Goal: Task Accomplishment & Management: Use online tool/utility

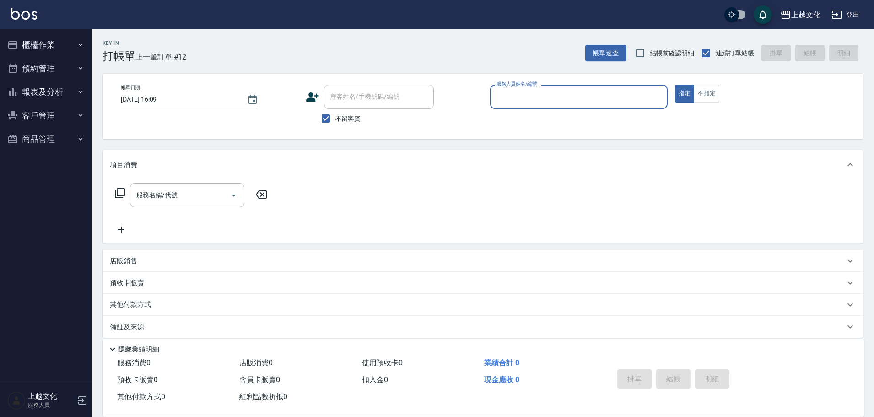
click at [569, 98] on input "服務人員姓名/編號" at bounding box center [578, 97] width 169 height 16
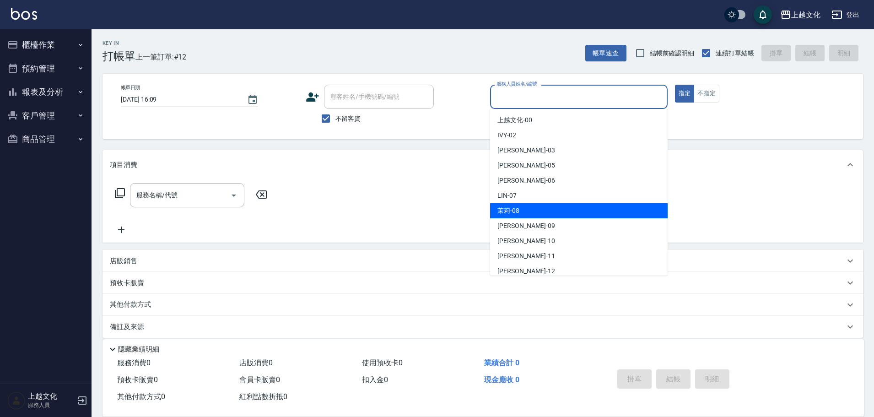
click at [546, 204] on div "茉莉 -08" at bounding box center [578, 210] width 177 height 15
type input "茉莉-08"
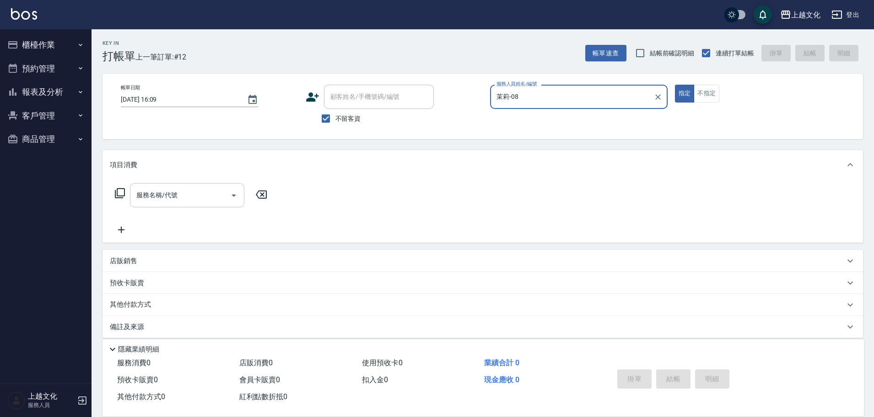
click at [197, 191] on input "服務名稱/代號" at bounding box center [180, 195] width 92 height 16
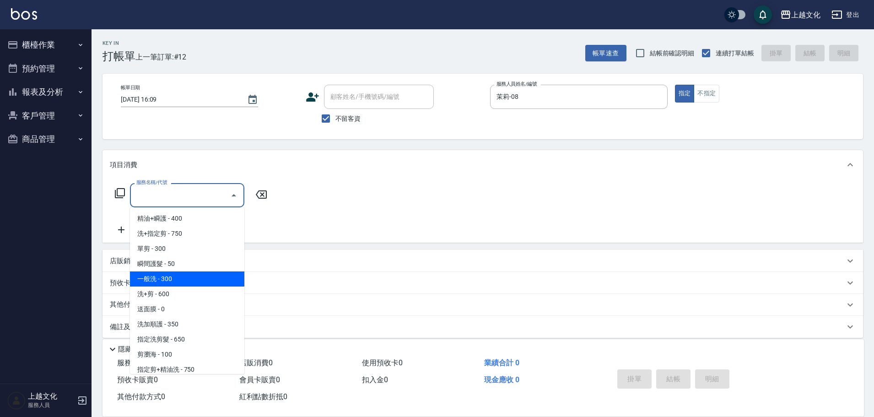
click at [179, 279] on span "一般洗 - 300" at bounding box center [187, 278] width 114 height 15
click at [179, 279] on div "預收卡販賣" at bounding box center [477, 283] width 735 height 10
type input "一般洗(105)"
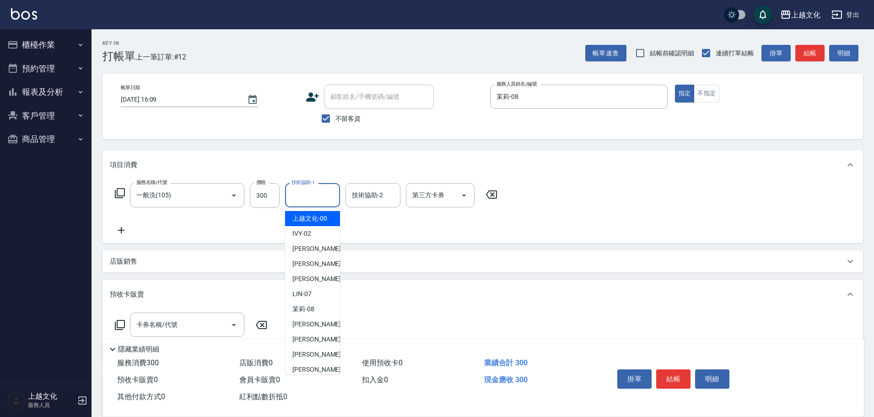
click at [314, 199] on input "技術協助-1" at bounding box center [312, 195] width 47 height 16
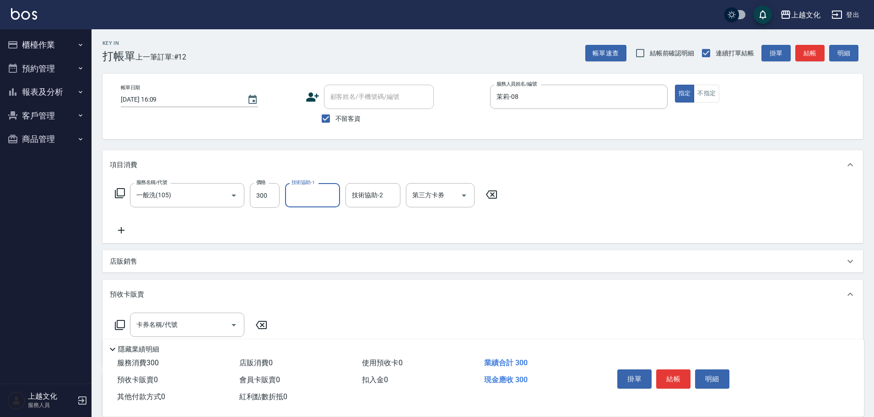
click at [302, 195] on input "技術協助-1" at bounding box center [312, 195] width 47 height 16
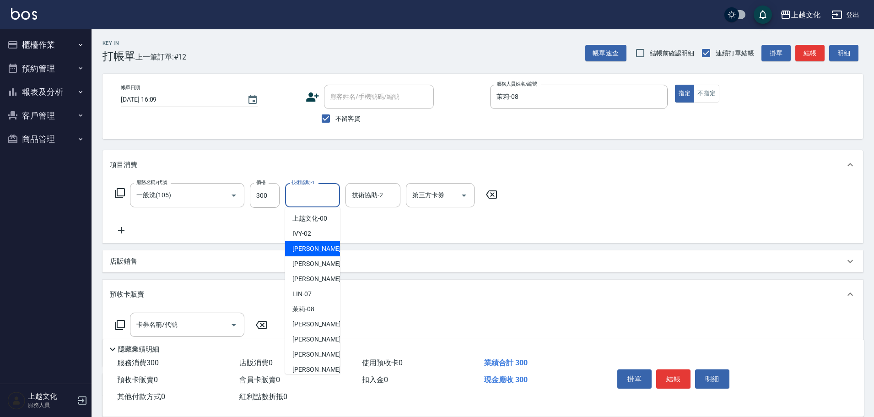
click at [312, 251] on span "[PERSON_NAME] -03" at bounding box center [321, 249] width 58 height 10
type input "[PERSON_NAME]-03"
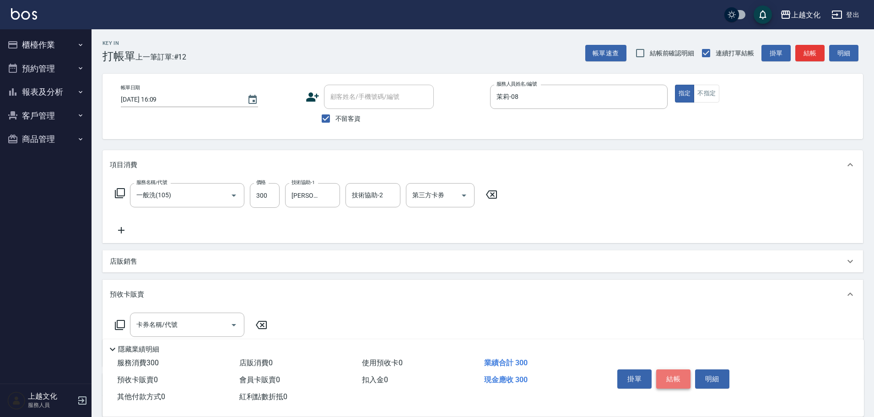
click at [665, 370] on button "結帳" at bounding box center [673, 378] width 34 height 19
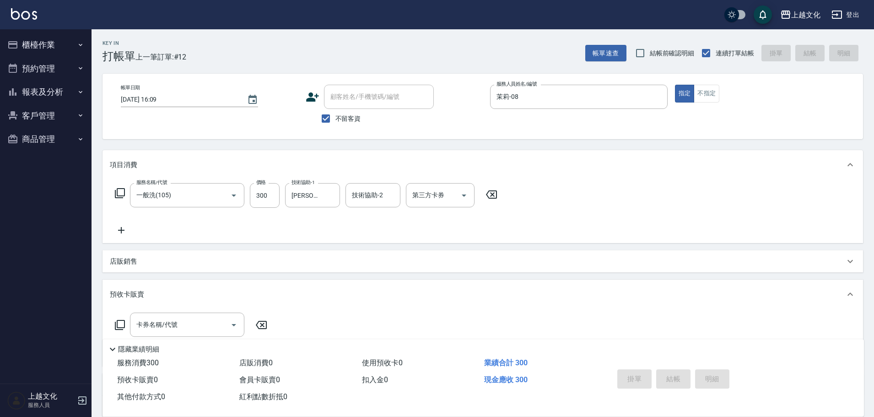
type input "[DATE] 17:58"
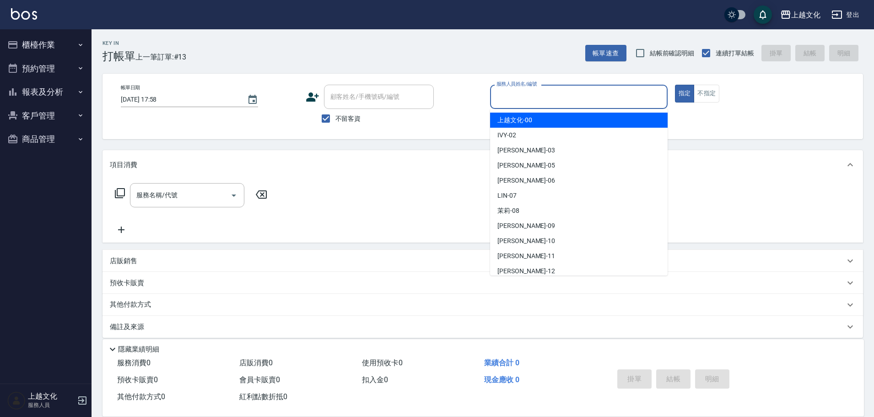
click at [532, 102] on input "服務人員姓名/編號" at bounding box center [578, 97] width 169 height 16
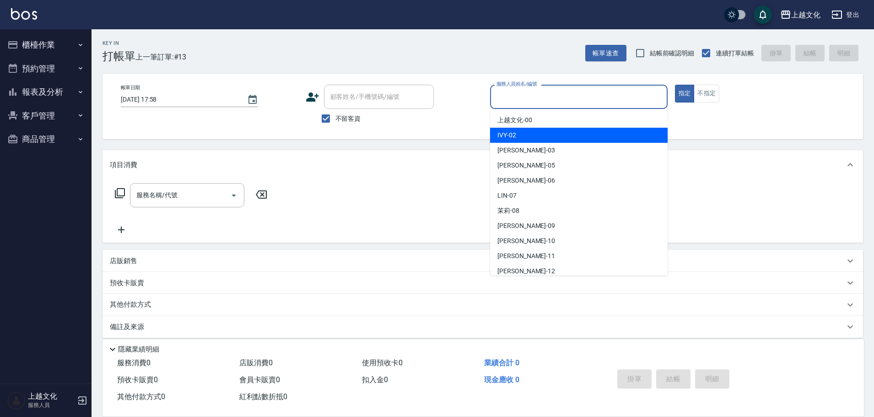
drag, startPoint x: 538, startPoint y: 133, endPoint x: 571, endPoint y: 127, distance: 33.1
click at [539, 133] on div "IVY -02" at bounding box center [578, 135] width 177 height 15
type input "IVY-02"
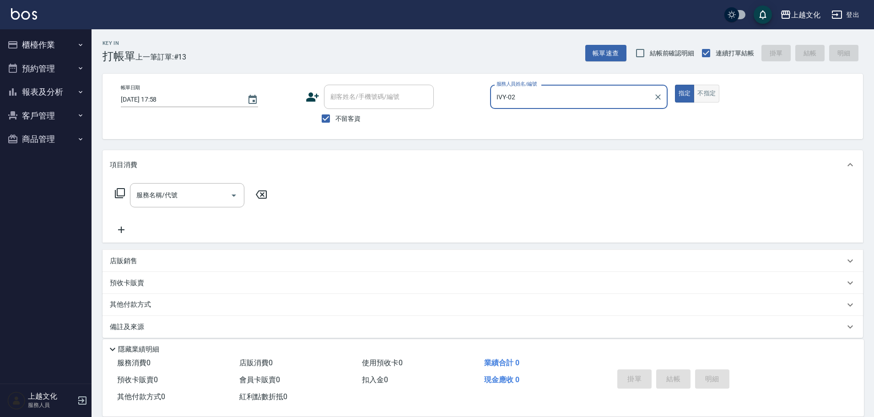
click at [706, 89] on button "不指定" at bounding box center [706, 94] width 26 height 18
click at [202, 197] on input "服務名稱/代號" at bounding box center [180, 195] width 92 height 16
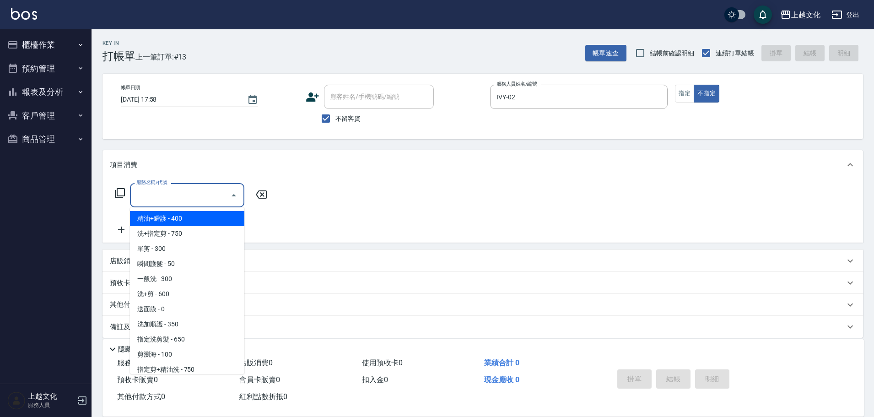
click at [194, 219] on span "精油+瞬護 - 400" at bounding box center [187, 218] width 114 height 15
type input "精油+瞬護(101)"
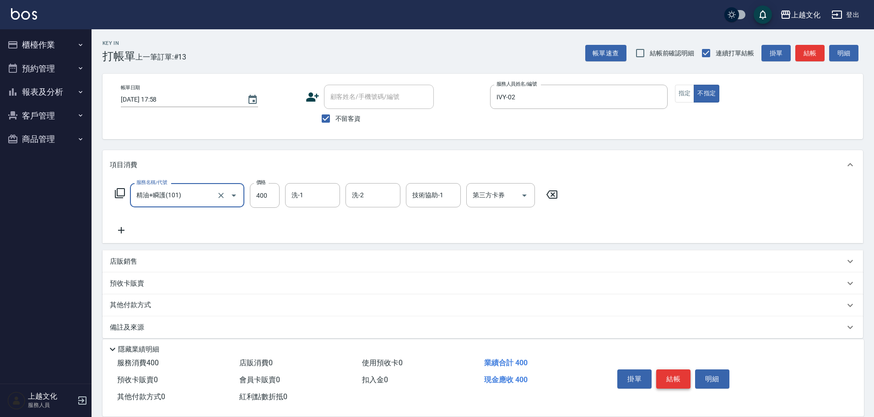
click at [674, 376] on button "結帳" at bounding box center [673, 378] width 34 height 19
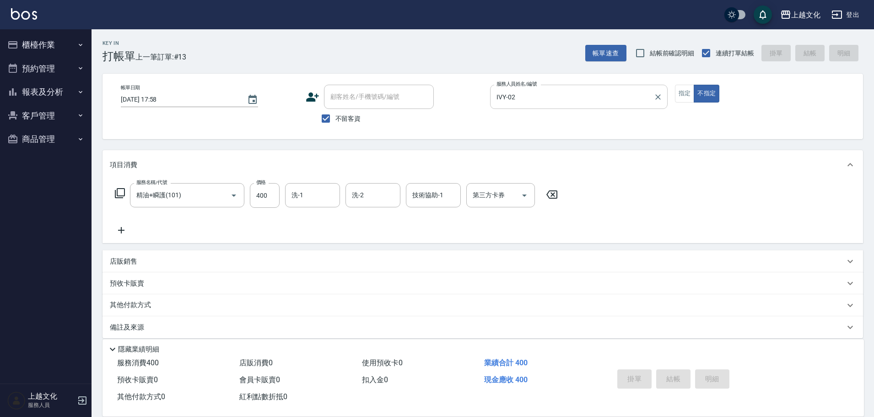
type input "[DATE] 17:59"
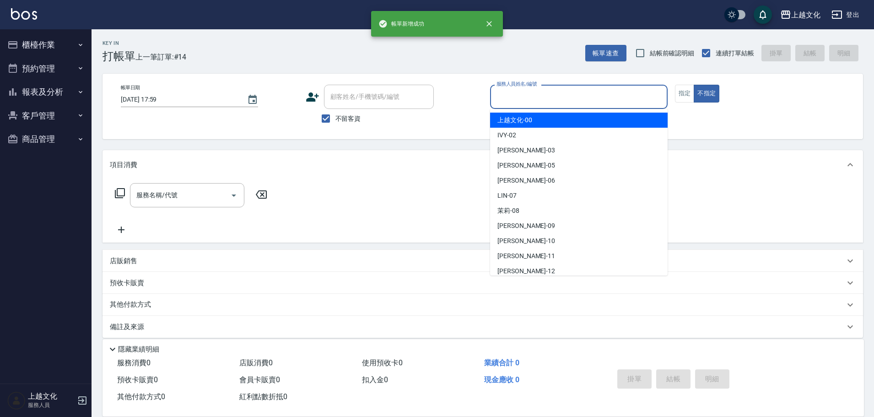
click at [610, 95] on input "服務人員姓名/編號" at bounding box center [578, 97] width 169 height 16
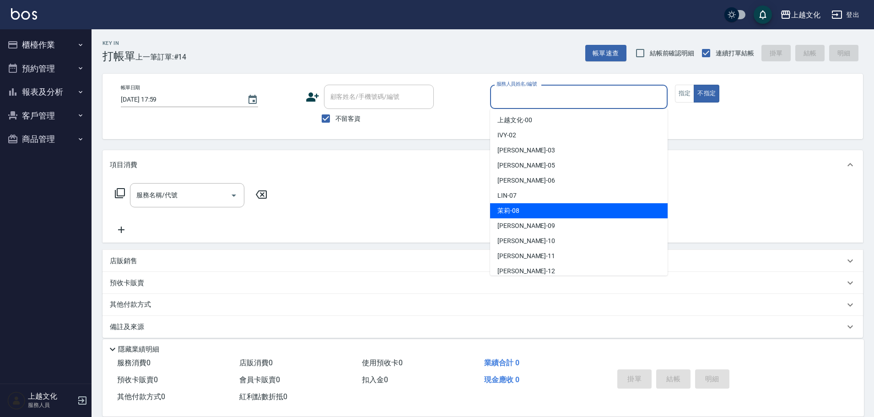
drag, startPoint x: 534, startPoint y: 204, endPoint x: 546, endPoint y: 199, distance: 12.9
click at [536, 204] on div "茉莉 -08" at bounding box center [578, 210] width 177 height 15
type input "茉莉-08"
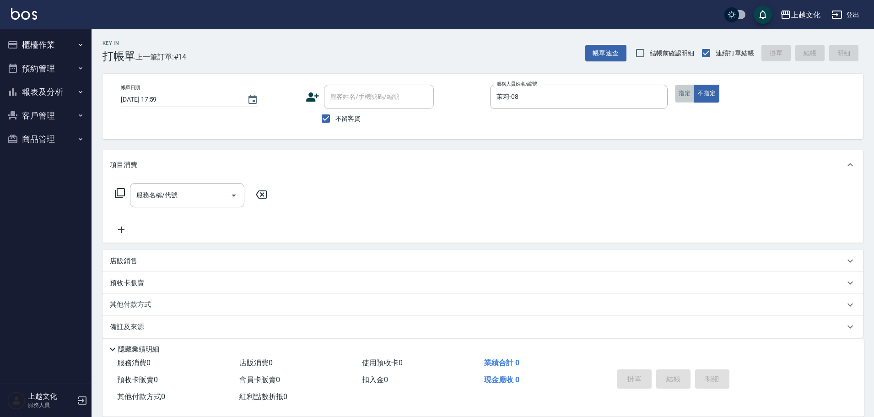
click at [682, 97] on button "指定" at bounding box center [685, 94] width 20 height 18
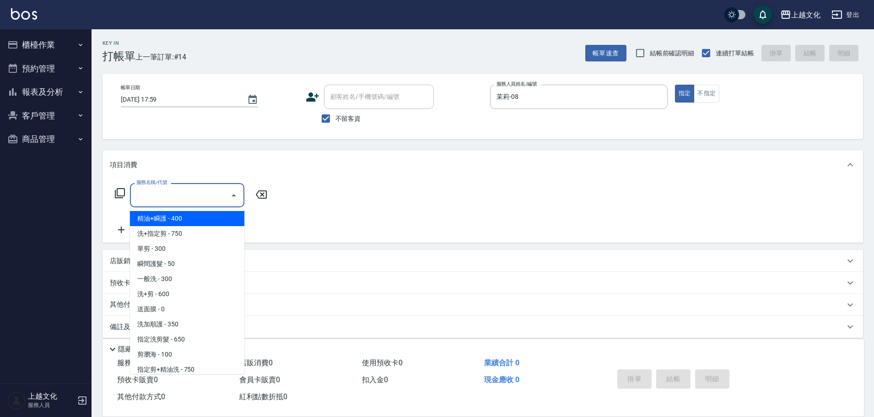
click at [184, 199] on input "服務名稱/代號" at bounding box center [180, 195] width 92 height 16
click at [187, 230] on span "洗+指定剪 - 750" at bounding box center [187, 233] width 114 height 15
type input "洗+指定剪(102)"
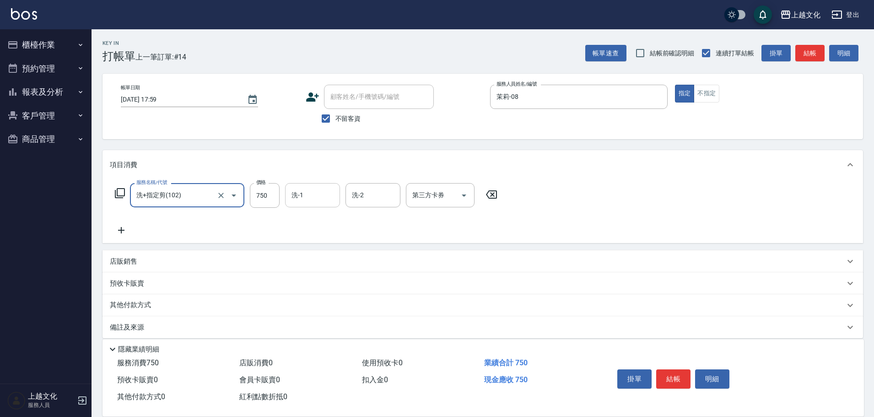
click at [300, 193] on input "洗-1" at bounding box center [312, 195] width 47 height 16
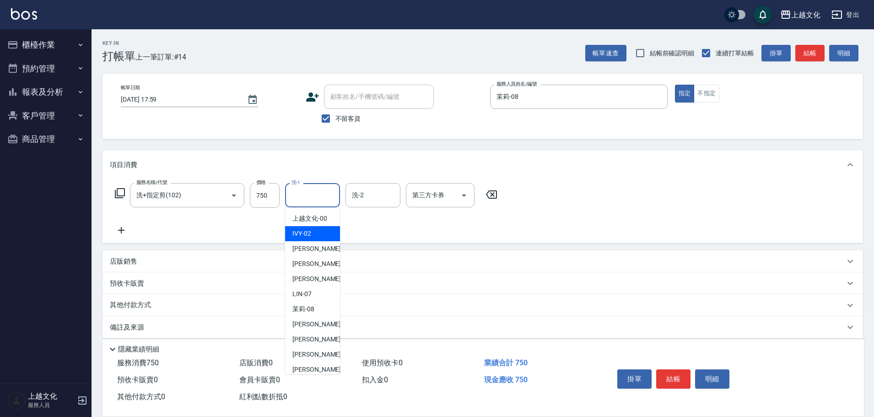
click at [314, 236] on div "IVY -02" at bounding box center [312, 233] width 55 height 15
type input "IVY-02"
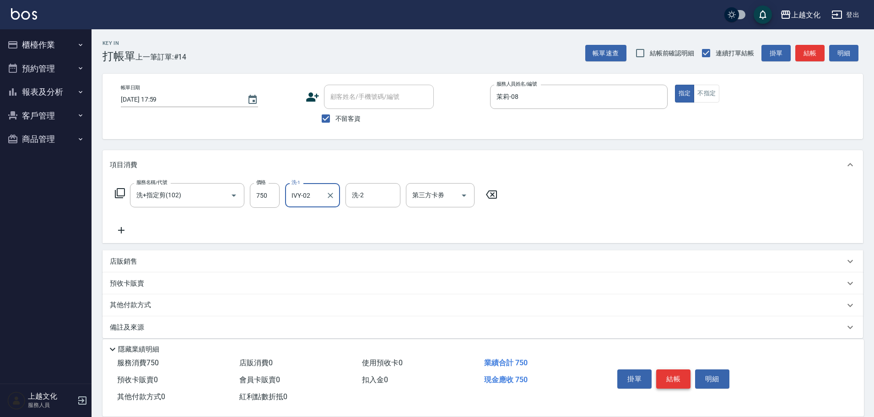
click at [672, 369] on button "結帳" at bounding box center [673, 378] width 34 height 19
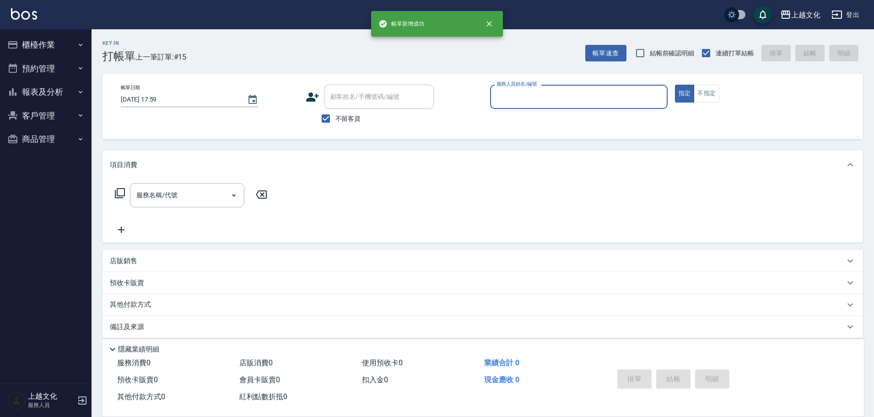
click at [568, 97] on input "服務人員姓名/編號" at bounding box center [578, 97] width 169 height 16
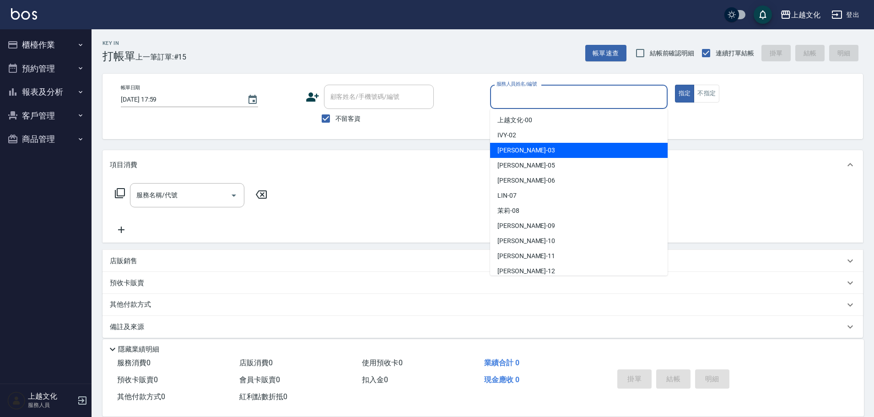
drag, startPoint x: 511, startPoint y: 150, endPoint x: 527, endPoint y: 147, distance: 16.2
click at [513, 150] on span "[PERSON_NAME] -03" at bounding box center [526, 150] width 58 height 10
click at [519, 149] on div "Key In 打帳單 上一筆訂單:#15 帳單速查 結帳前確認明細 連續打單結帳 掛單 結帳 明細 帳單日期 [DATE] 17:59 顧客姓名/手機號碼/編…" at bounding box center [482, 227] width 782 height 396
type input "[PERSON_NAME]-03"
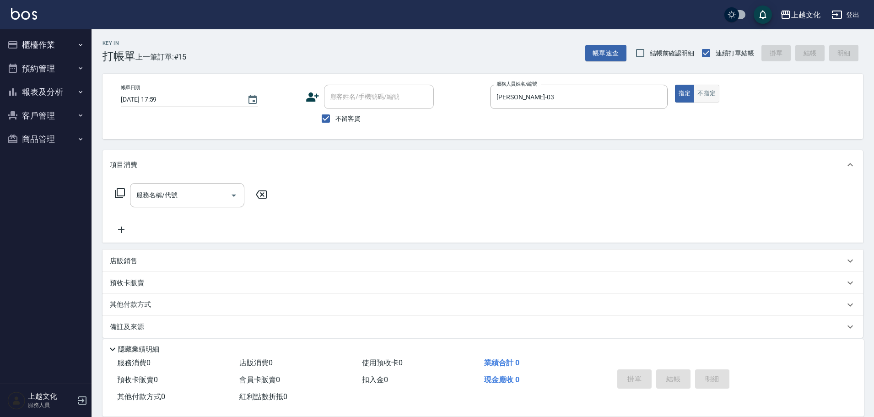
click at [707, 95] on button "不指定" at bounding box center [706, 94] width 26 height 18
click at [121, 193] on icon at bounding box center [119, 193] width 11 height 11
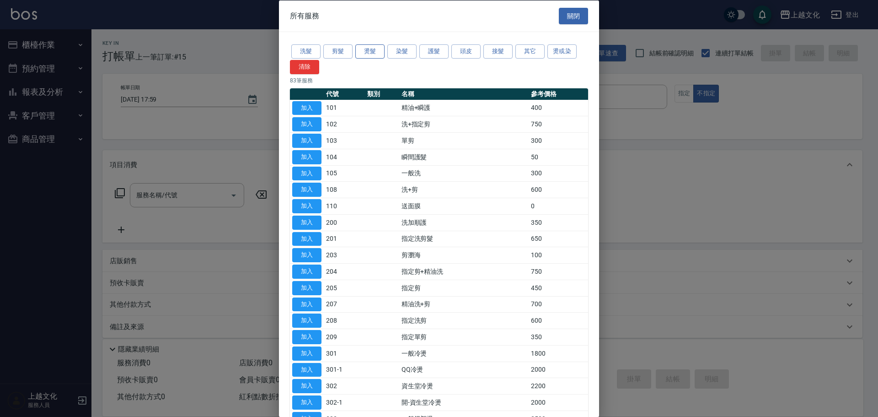
click at [376, 47] on button "燙髮" at bounding box center [369, 51] width 29 height 14
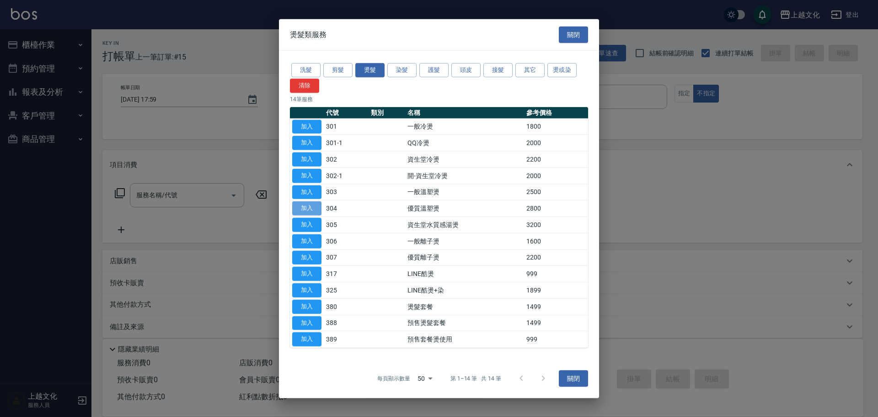
click at [294, 206] on button "加入" at bounding box center [306, 208] width 29 height 14
type input "優質溫塑燙(304)"
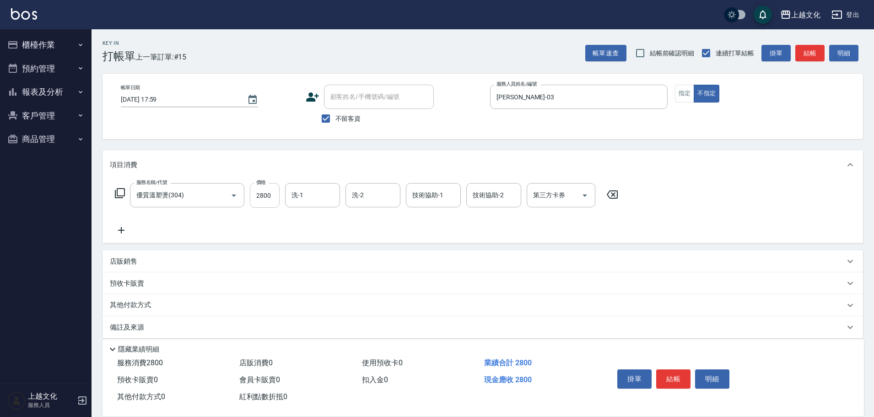
click at [268, 197] on input "2800" at bounding box center [265, 195] width 30 height 25
type input "3500"
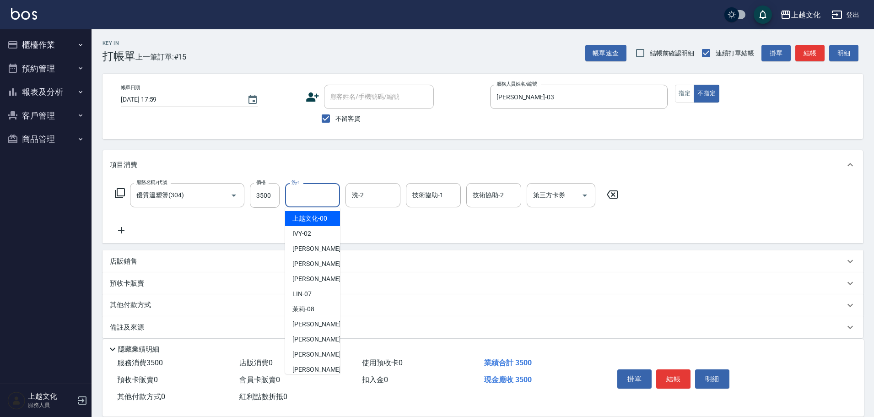
click at [297, 193] on input "洗-1" at bounding box center [312, 195] width 47 height 16
drag, startPoint x: 297, startPoint y: 193, endPoint x: 303, endPoint y: 214, distance: 22.0
click at [297, 193] on input "洗-1" at bounding box center [312, 195] width 47 height 16
click at [307, 196] on input "洗-1" at bounding box center [312, 195] width 47 height 16
click at [309, 244] on span "[PERSON_NAME] -03" at bounding box center [321, 249] width 58 height 10
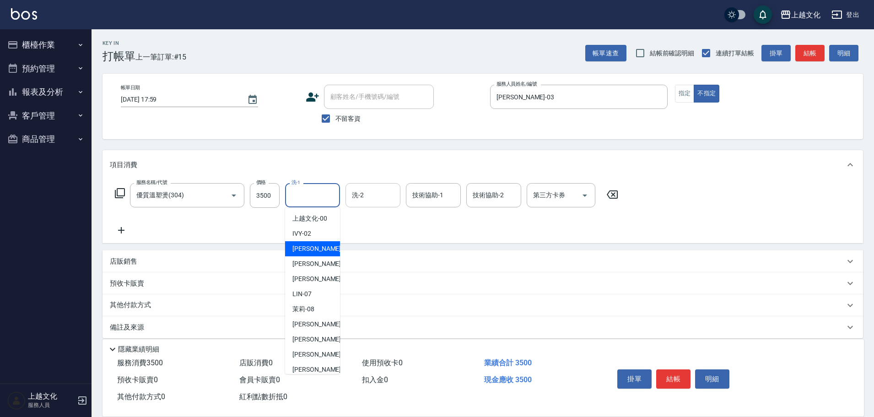
type input "[PERSON_NAME]-03"
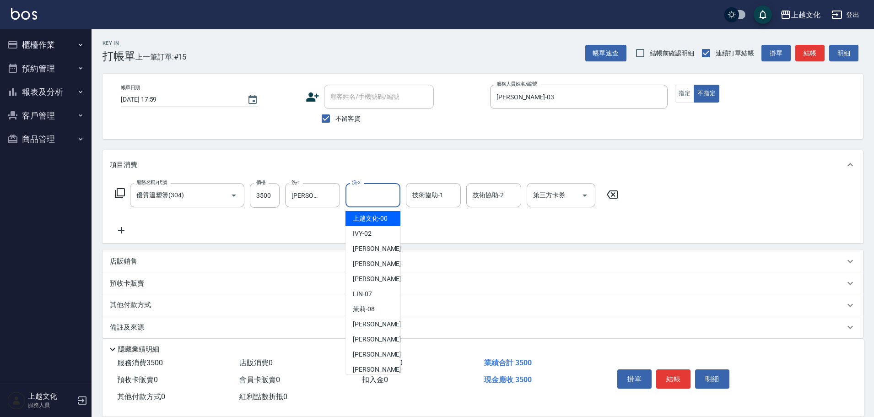
drag, startPoint x: 363, startPoint y: 201, endPoint x: 355, endPoint y: 221, distance: 21.4
click at [362, 203] on input "洗-2" at bounding box center [372, 195] width 47 height 16
click at [366, 294] on span "[PERSON_NAME] -07" at bounding box center [362, 294] width 19 height 10
type input "[PERSON_NAME]-07"
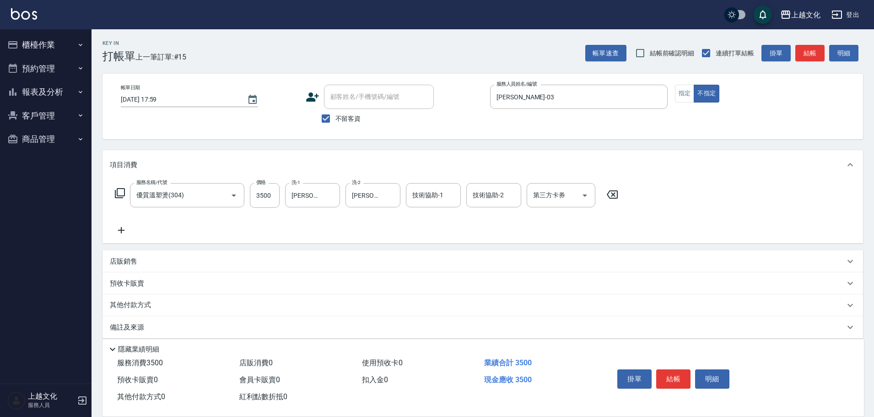
click at [122, 230] on icon at bounding box center [121, 230] width 6 height 6
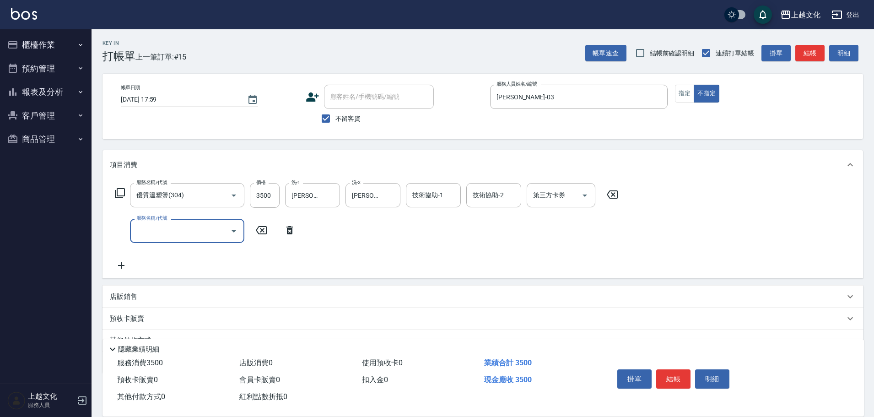
click at [123, 193] on icon at bounding box center [119, 193] width 11 height 11
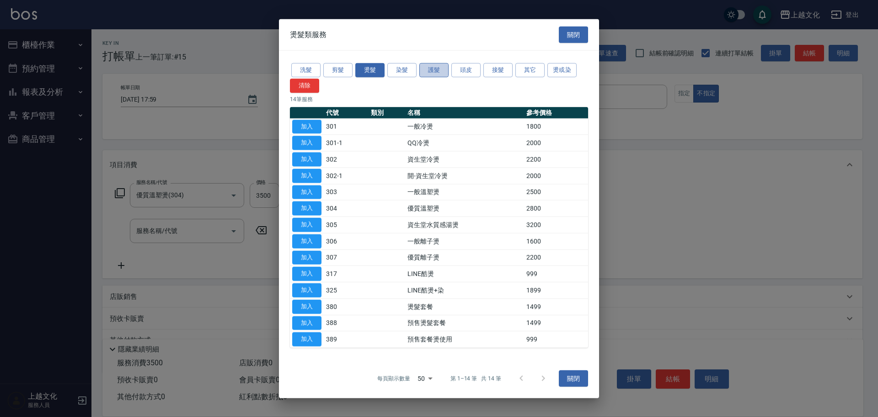
click at [440, 70] on button "護髮" at bounding box center [433, 70] width 29 height 14
drag, startPoint x: 440, startPoint y: 70, endPoint x: 386, endPoint y: 70, distance: 53.5
click at [440, 70] on button "護髮" at bounding box center [433, 70] width 29 height 14
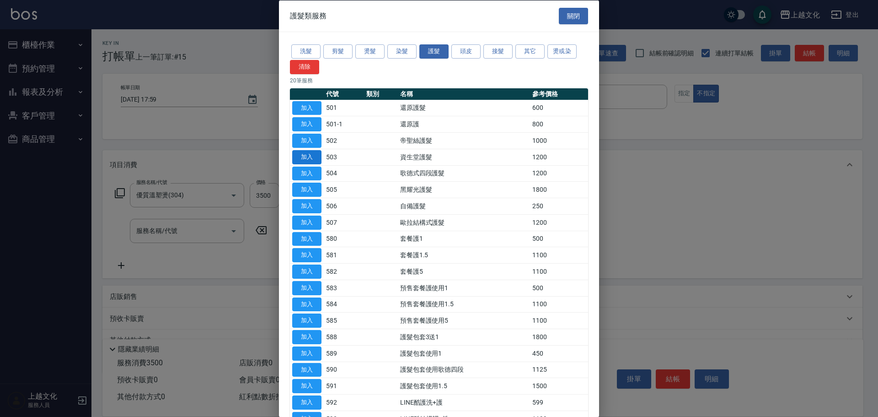
click at [310, 158] on button "加入" at bounding box center [306, 157] width 29 height 14
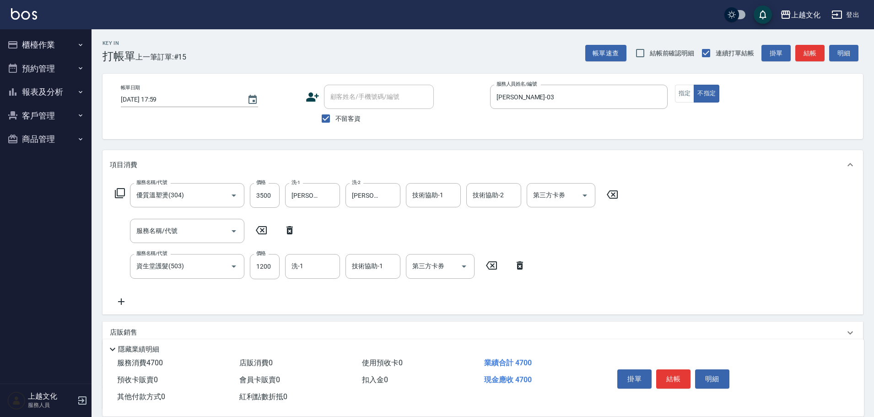
click at [292, 227] on icon at bounding box center [289, 230] width 6 height 8
type input "資生堂護髮(503)"
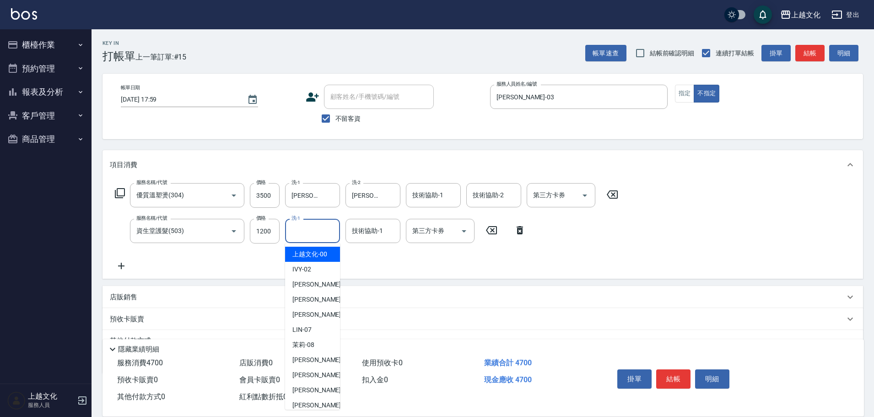
click at [292, 229] on input "洗-1" at bounding box center [312, 231] width 47 height 16
click at [317, 323] on div "[PERSON_NAME] -07" at bounding box center [312, 329] width 55 height 15
type input "[PERSON_NAME]-07"
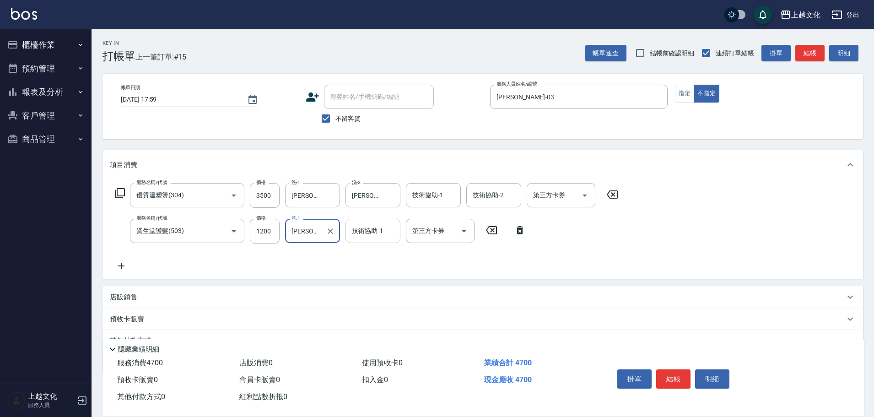
click at [361, 230] on input "技術協助-1" at bounding box center [372, 231] width 47 height 16
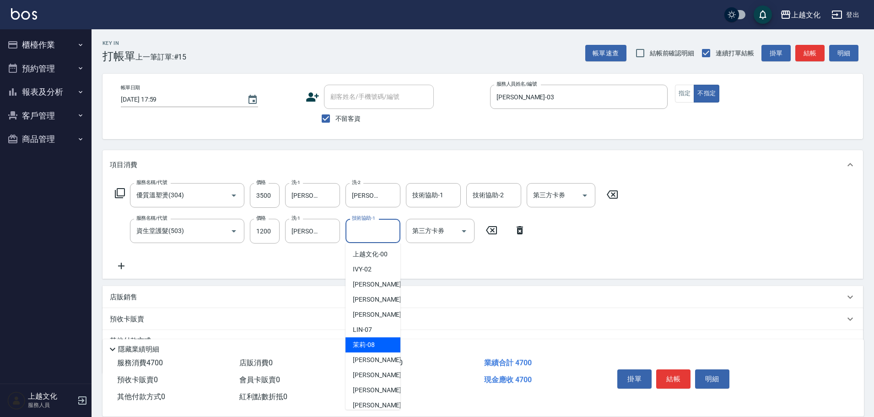
click at [374, 346] on span "茉莉 -08" at bounding box center [364, 345] width 22 height 10
type input "茉莉-08"
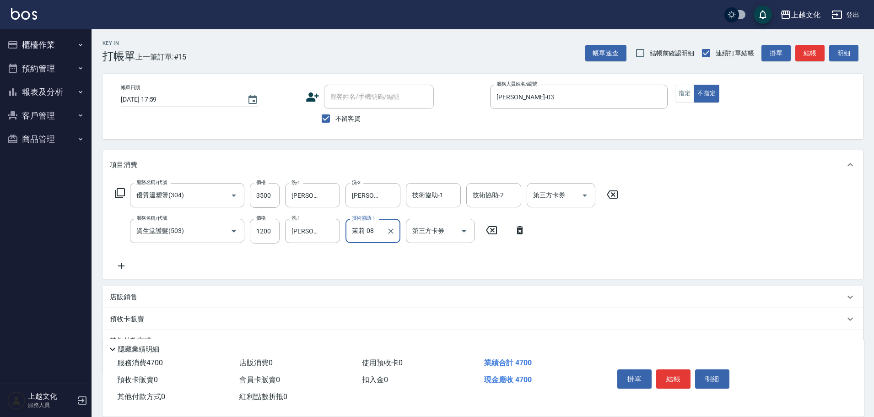
scroll to position [45, 0]
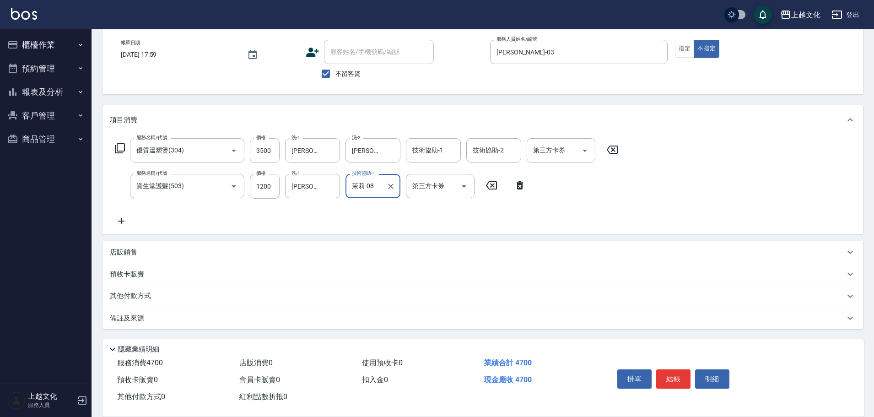
drag, startPoint x: 134, startPoint y: 294, endPoint x: 160, endPoint y: 272, distance: 33.4
click at [135, 293] on p "其他付款方式" at bounding box center [133, 296] width 46 height 10
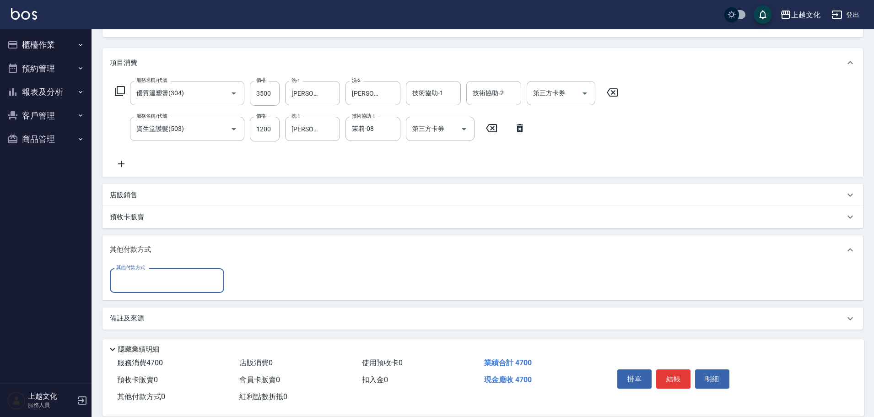
scroll to position [102, 0]
click at [157, 279] on input "其他付款方式" at bounding box center [167, 280] width 106 height 16
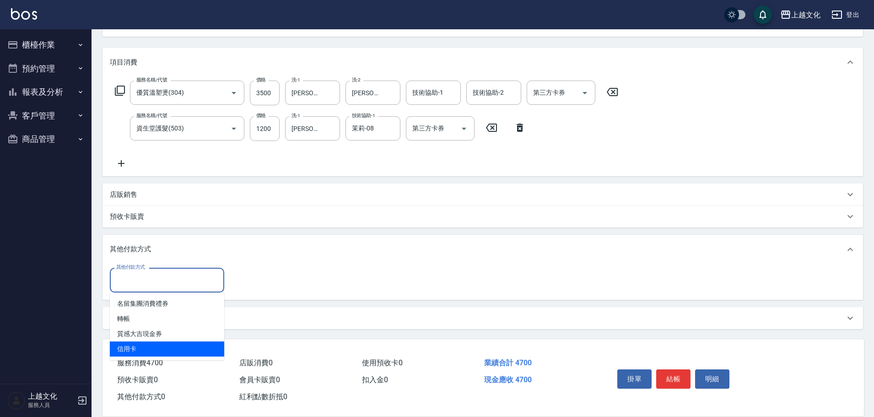
drag, startPoint x: 127, startPoint y: 349, endPoint x: 190, endPoint y: 317, distance: 71.2
click at [127, 349] on span "信用卡" at bounding box center [167, 348] width 114 height 15
type input "信用卡"
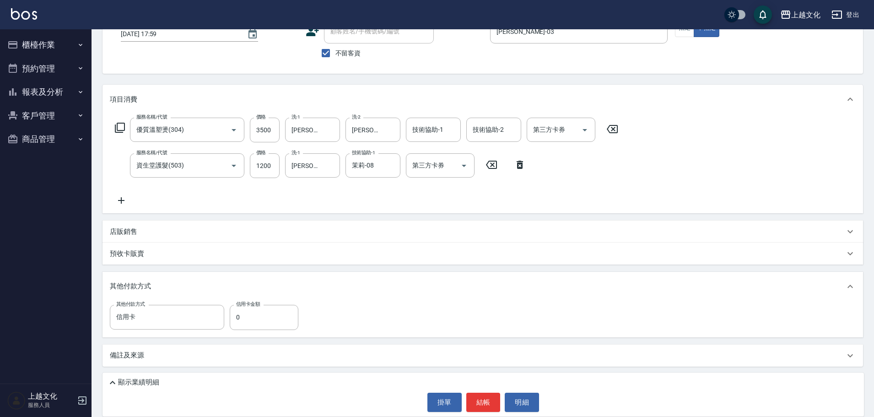
scroll to position [65, 0]
click at [236, 315] on input "0" at bounding box center [264, 317] width 69 height 25
type input "4700"
click at [482, 402] on button "結帳" at bounding box center [483, 401] width 34 height 19
type input "[DATE] 18:00"
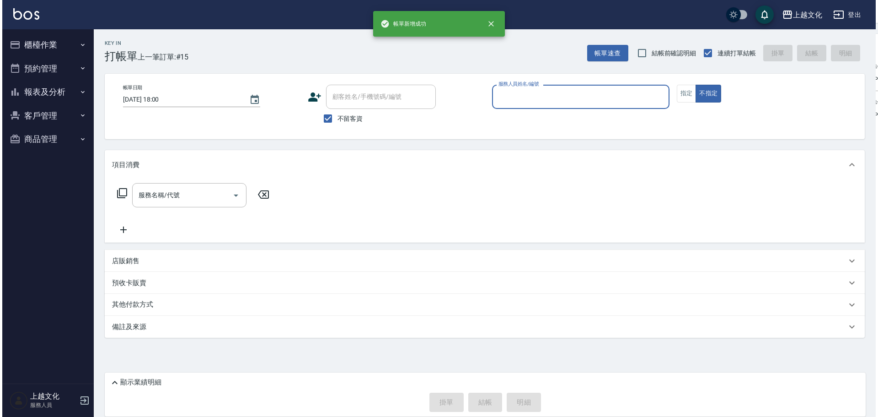
scroll to position [0, 0]
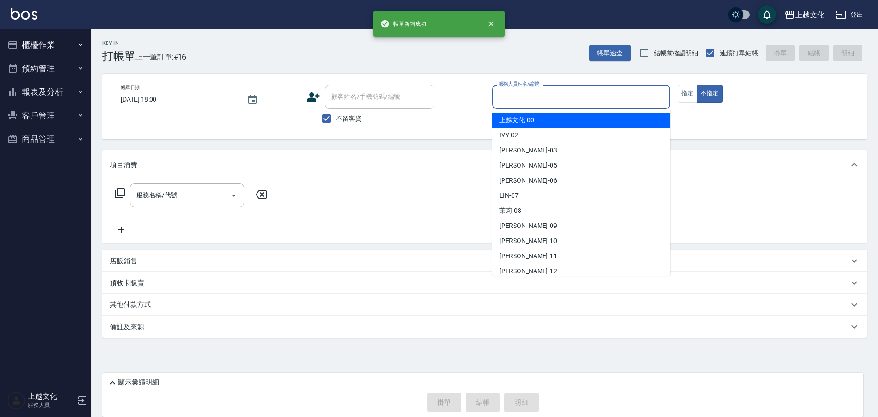
click at [529, 98] on input "服務人員姓名/編號" at bounding box center [581, 97] width 170 height 16
drag, startPoint x: 529, startPoint y: 98, endPoint x: 533, endPoint y: 129, distance: 31.4
click at [529, 98] on input "服務人員姓名/編號" at bounding box center [581, 97] width 170 height 16
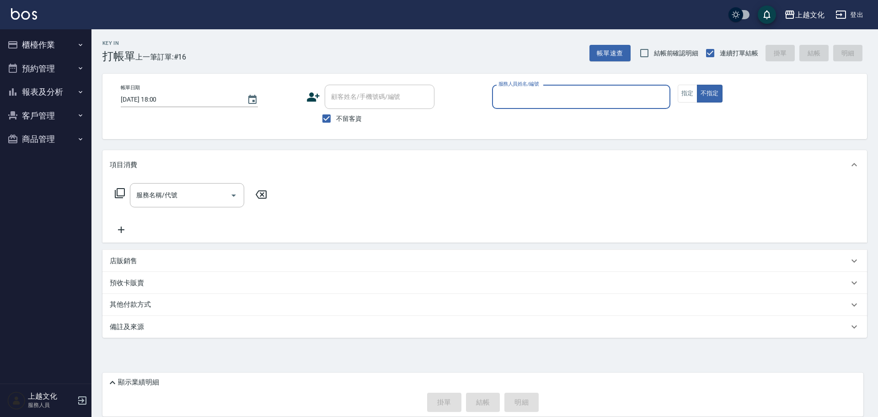
click at [539, 106] on div "服務人員姓名/編號" at bounding box center [581, 97] width 178 height 24
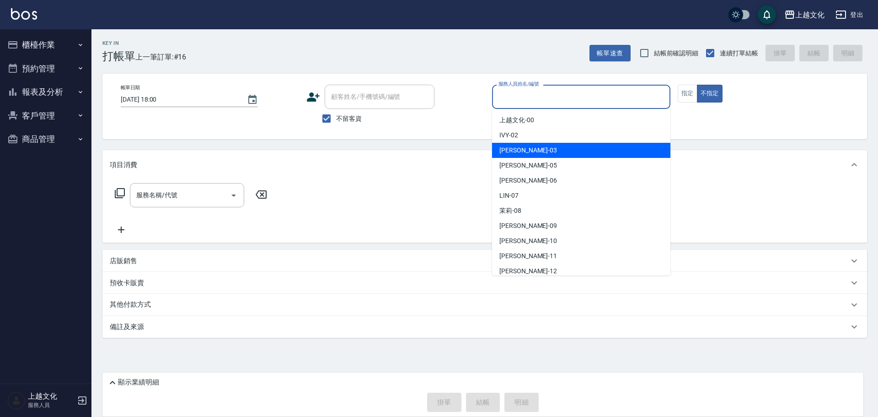
click at [526, 153] on div "[PERSON_NAME] -03" at bounding box center [581, 150] width 178 height 15
click at [527, 153] on div "項目消費" at bounding box center [484, 164] width 765 height 29
type input "[PERSON_NAME]-03"
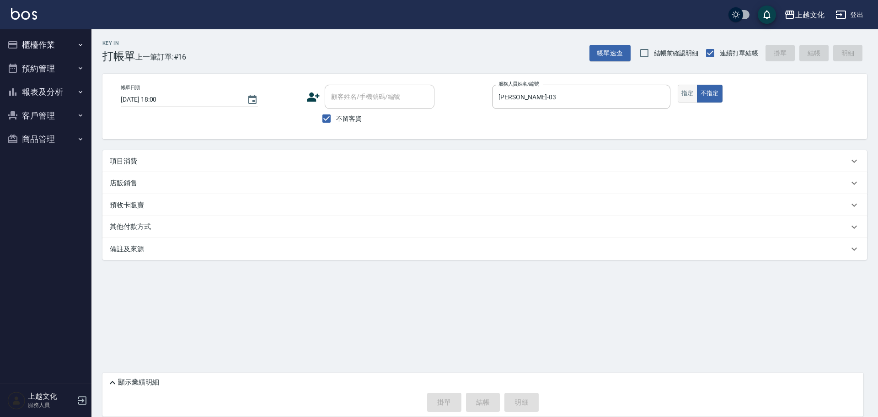
click at [687, 93] on button "指定" at bounding box center [688, 94] width 20 height 18
click at [123, 158] on p "項目消費" at bounding box center [123, 161] width 27 height 10
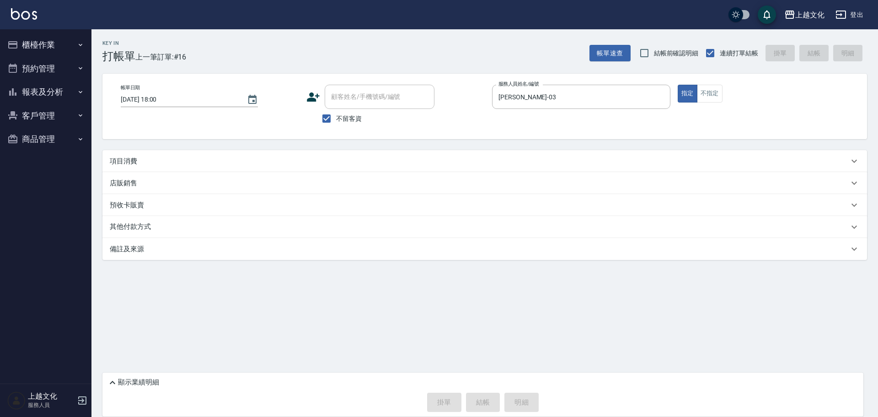
click at [116, 156] on p "項目消費" at bounding box center [123, 161] width 27 height 10
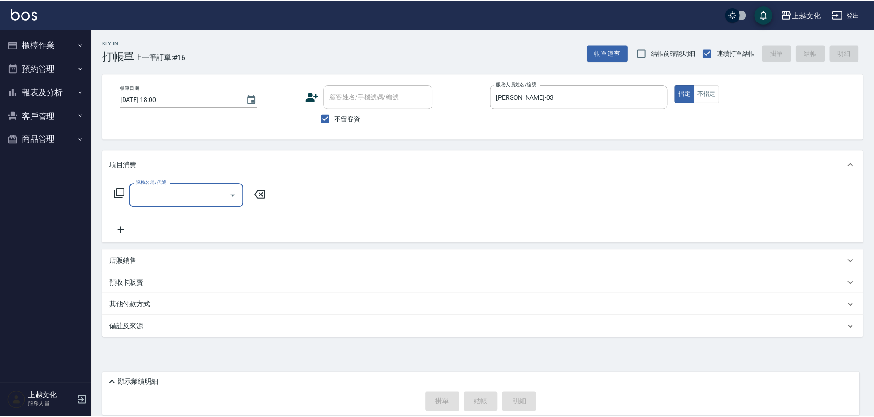
scroll to position [0, 0]
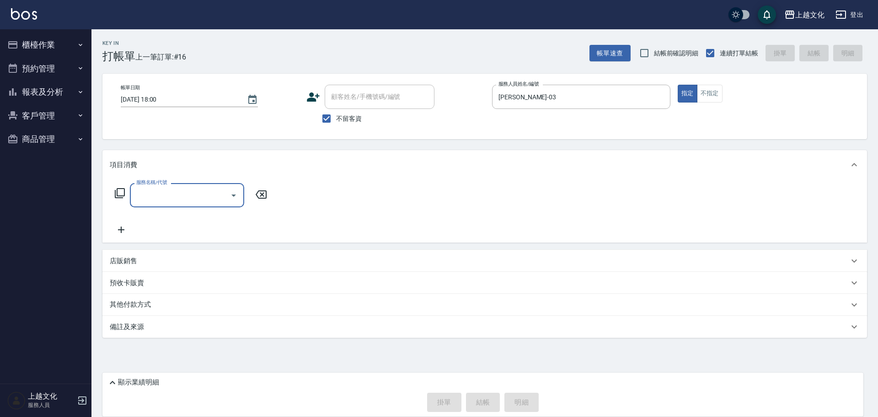
click at [142, 196] on input "服務名稱/代號" at bounding box center [180, 195] width 92 height 16
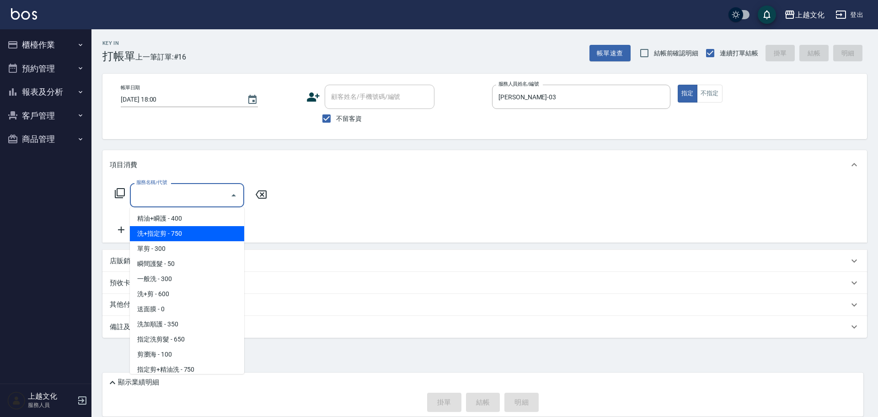
drag, startPoint x: 195, startPoint y: 235, endPoint x: 209, endPoint y: 229, distance: 15.2
click at [197, 233] on span "洗+指定剪 - 750" at bounding box center [187, 233] width 114 height 15
type input "洗+指定剪(102)"
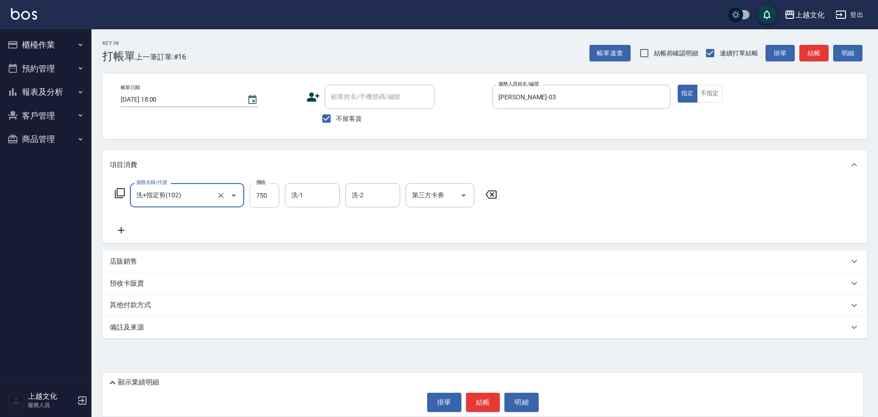
click at [268, 204] on input "750" at bounding box center [265, 195] width 30 height 25
type input "1100"
click at [477, 397] on button "結帳" at bounding box center [483, 401] width 34 height 19
click at [476, 397] on div "掛單 結帳 明細" at bounding box center [483, 401] width 752 height 19
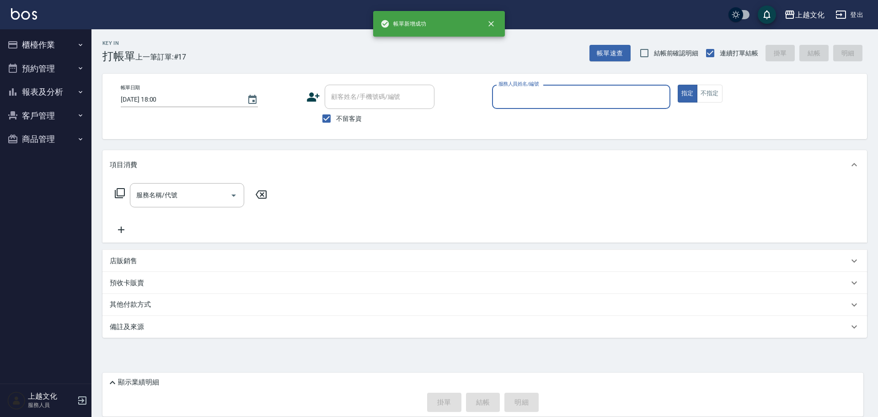
click at [525, 96] on input "服務人員姓名/編號" at bounding box center [581, 97] width 170 height 16
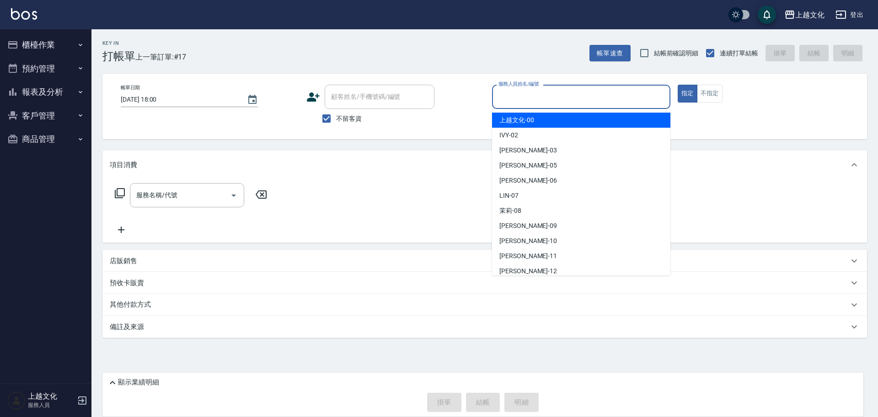
drag, startPoint x: 525, startPoint y: 96, endPoint x: 528, endPoint y: 137, distance: 41.3
click at [525, 96] on input "服務人員姓名/編號" at bounding box center [581, 97] width 170 height 16
drag, startPoint x: 532, startPoint y: 101, endPoint x: 520, endPoint y: 188, distance: 87.3
click at [532, 102] on input "服務人員姓名/編號" at bounding box center [581, 97] width 170 height 16
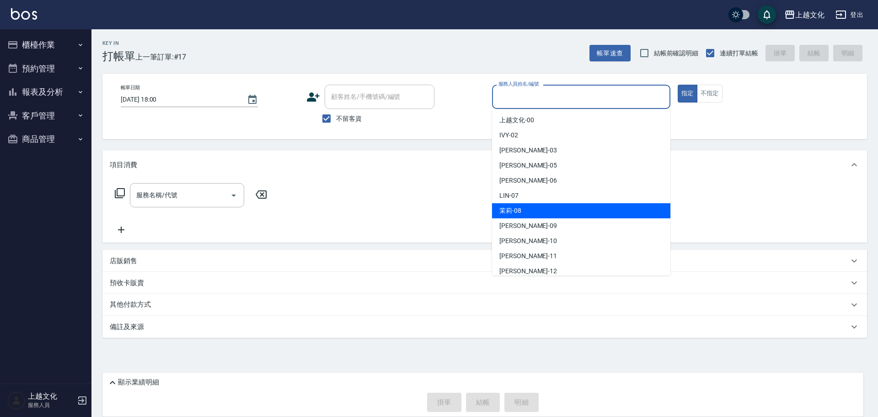
drag, startPoint x: 523, startPoint y: 209, endPoint x: 326, endPoint y: 192, distance: 197.9
click at [523, 209] on div "茉莉 -08" at bounding box center [581, 210] width 178 height 15
type input "茉莉-08"
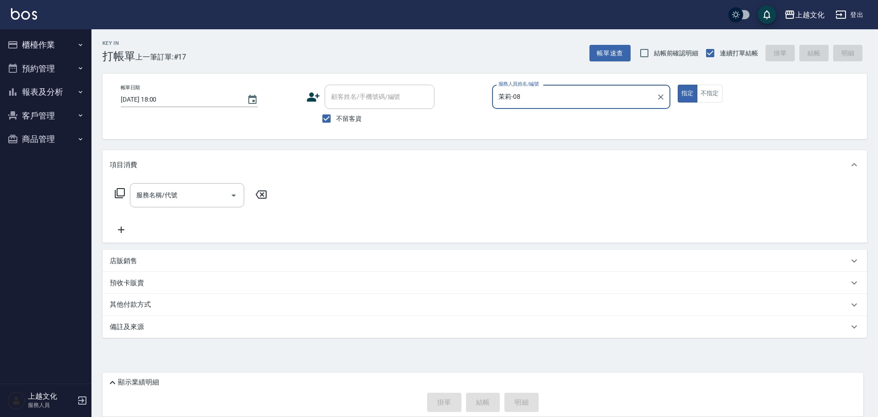
click at [120, 194] on icon at bounding box center [119, 193] width 11 height 11
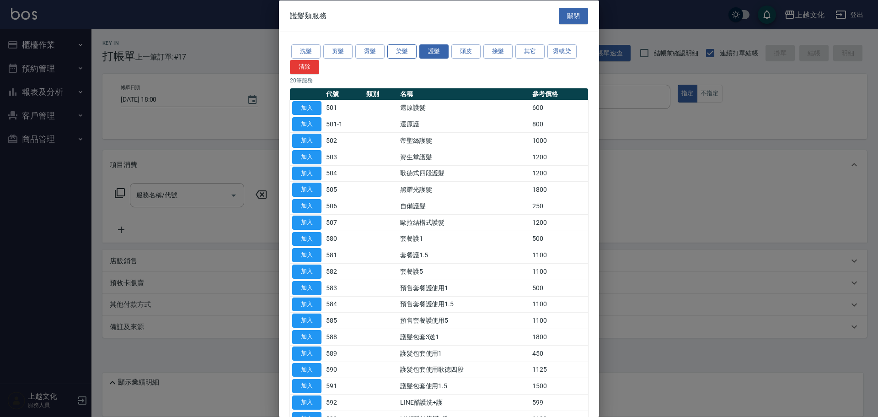
click at [395, 47] on button "染髮" at bounding box center [401, 51] width 29 height 14
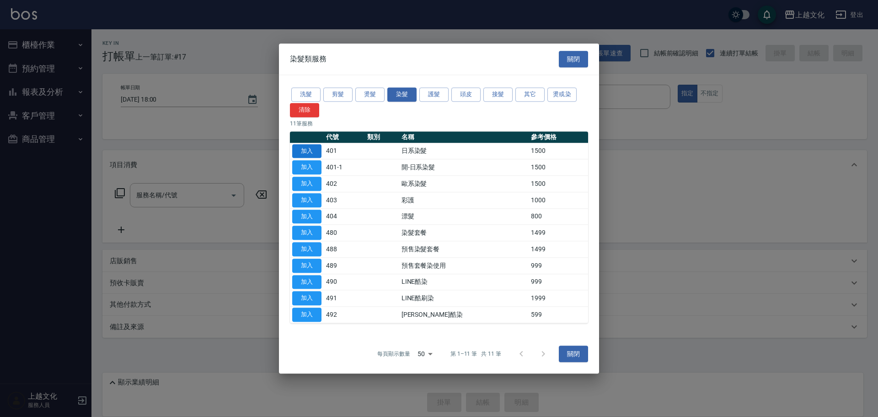
click at [301, 148] on button "加入" at bounding box center [306, 151] width 29 height 14
type input "日系染髮(401)"
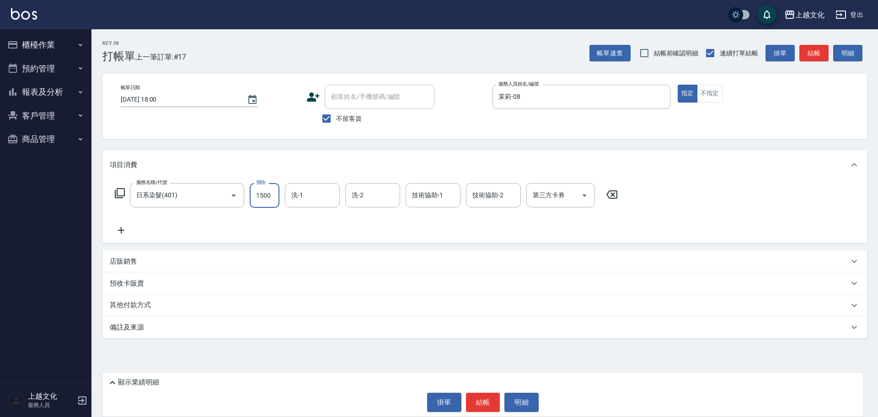
click at [256, 205] on input "1500" at bounding box center [265, 195] width 30 height 25
type input "1950"
click at [483, 405] on button "結帳" at bounding box center [483, 401] width 34 height 19
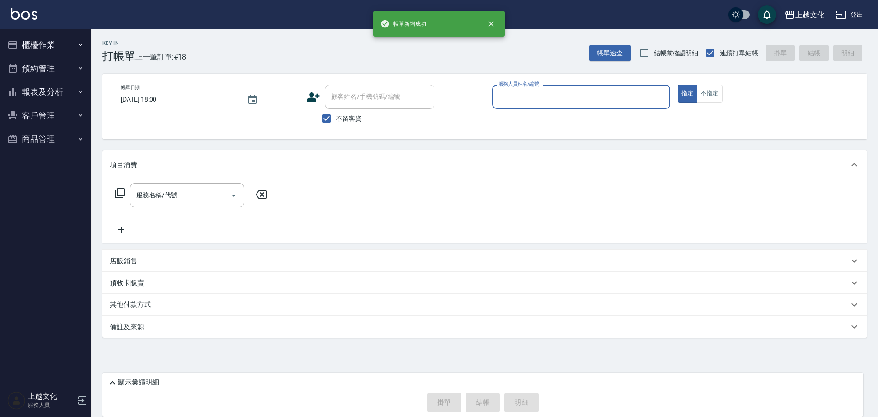
click at [526, 91] on input "服務人員姓名/編號" at bounding box center [581, 97] width 170 height 16
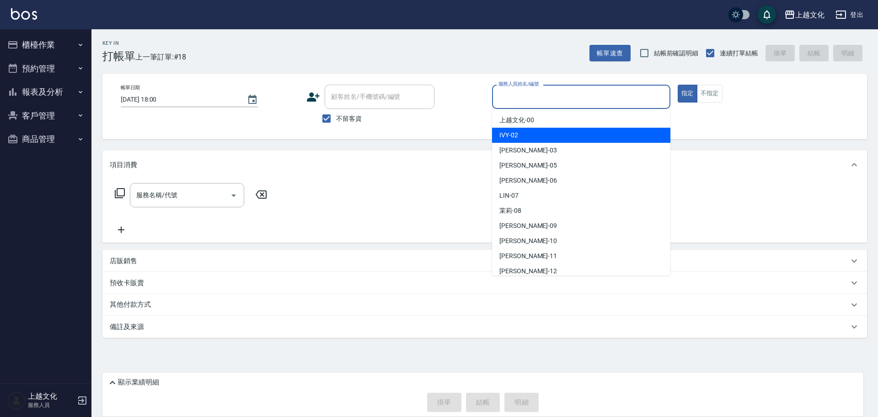
click at [529, 137] on div "IVY -02" at bounding box center [581, 135] width 178 height 15
type input "IVY-02"
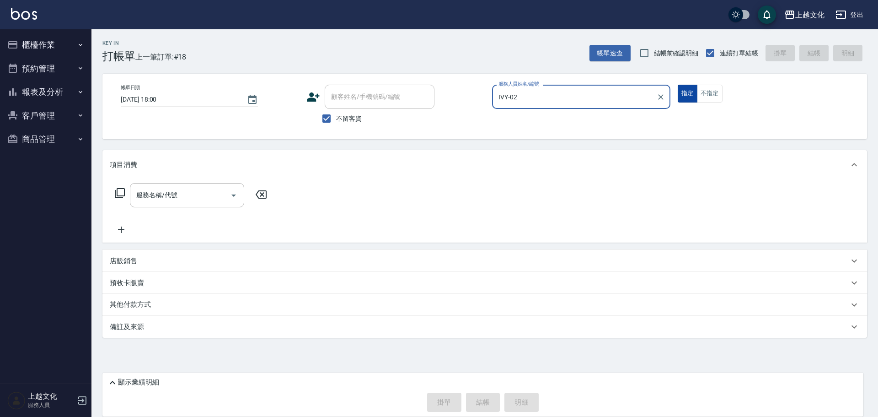
drag, startPoint x: 707, startPoint y: 92, endPoint x: 694, endPoint y: 93, distance: 12.4
click at [707, 92] on button "不指定" at bounding box center [710, 94] width 26 height 18
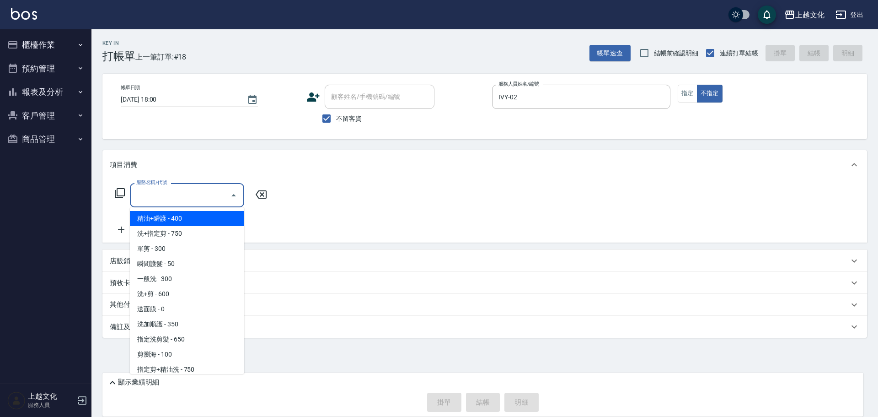
click at [184, 197] on input "服務名稱/代號" at bounding box center [180, 195] width 92 height 16
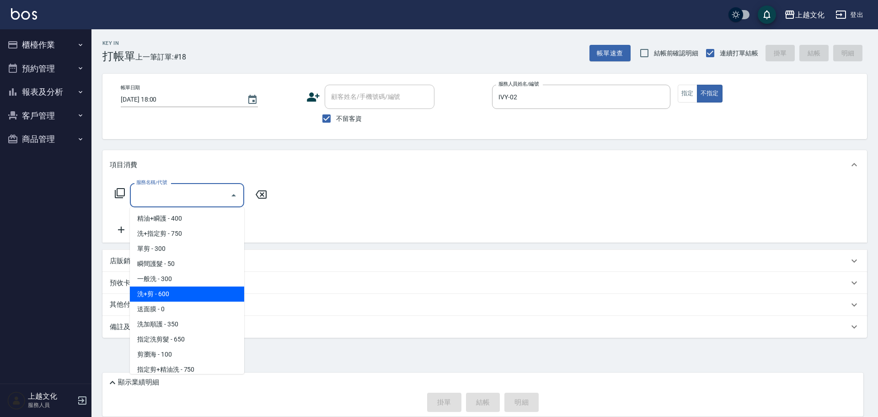
click at [195, 295] on span "洗+剪 - 600" at bounding box center [187, 293] width 114 height 15
type input "洗+剪(108)"
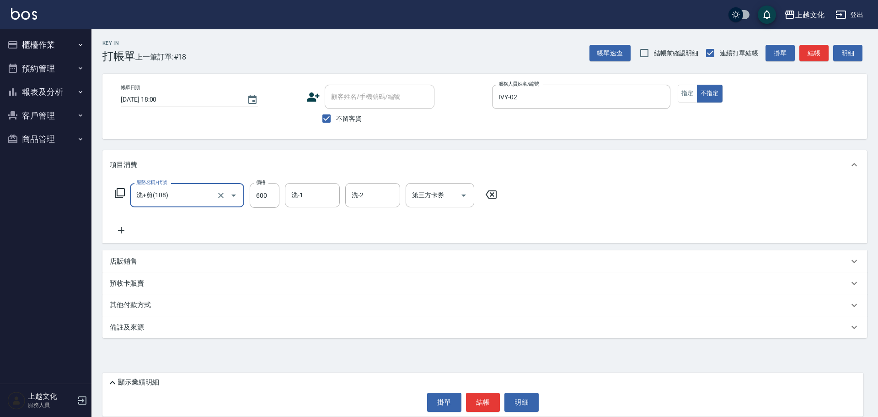
click at [482, 405] on button "結帳" at bounding box center [483, 401] width 34 height 19
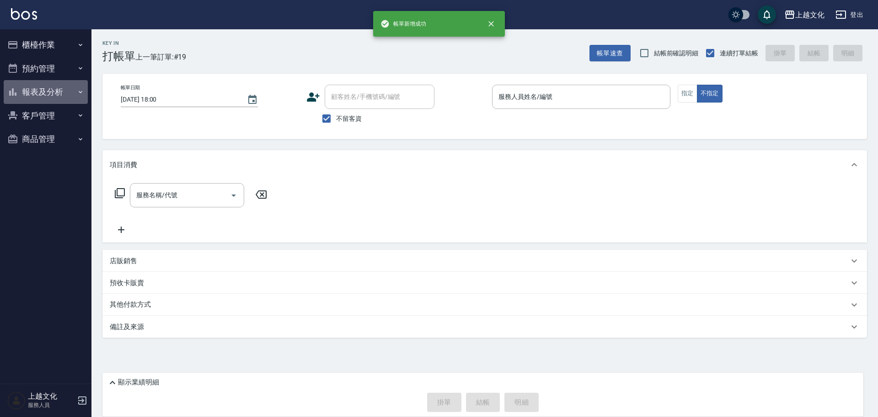
click at [30, 90] on button "報表及分析" at bounding box center [46, 92] width 84 height 24
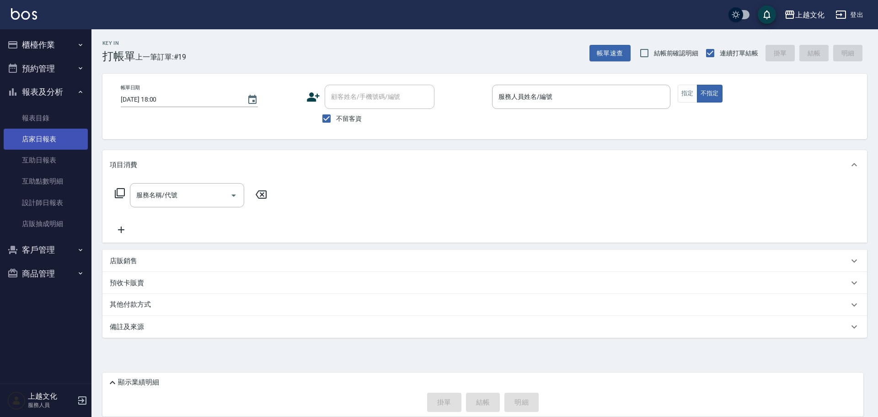
drag, startPoint x: 46, startPoint y: 144, endPoint x: 39, endPoint y: 143, distance: 7.0
click at [45, 144] on link "店家日報表" at bounding box center [46, 139] width 84 height 21
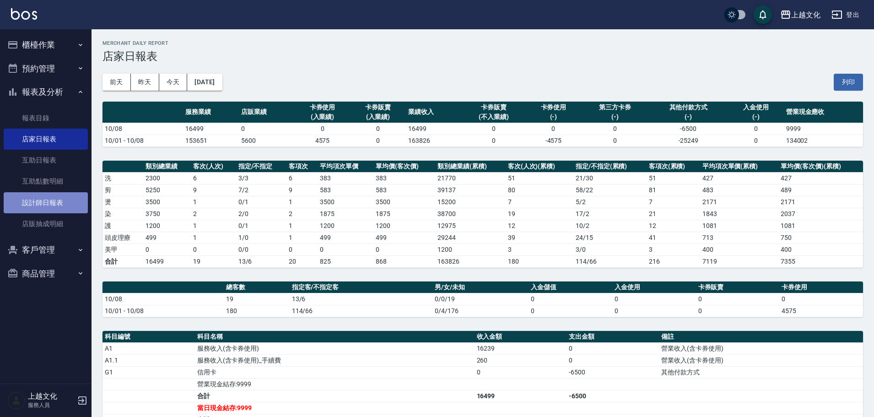
click at [30, 201] on link "設計師日報表" at bounding box center [46, 202] width 84 height 21
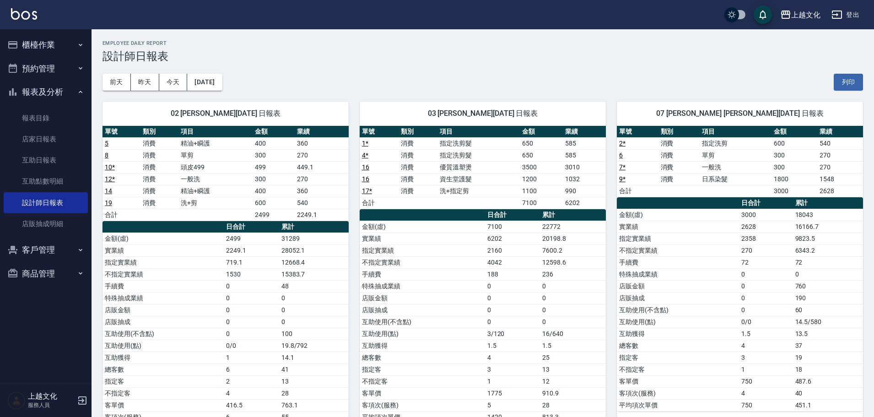
click at [50, 88] on button "報表及分析" at bounding box center [46, 92] width 84 height 24
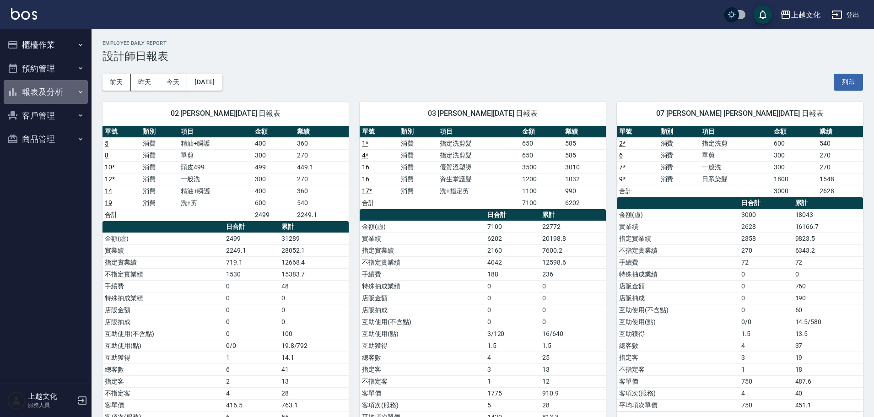
drag, startPoint x: 50, startPoint y: 88, endPoint x: 42, endPoint y: 107, distance: 19.9
click at [50, 88] on button "報表及分析" at bounding box center [46, 92] width 84 height 24
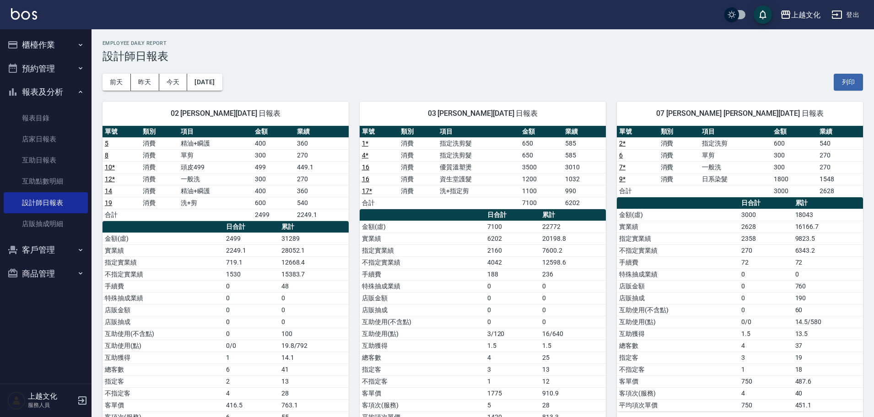
click at [40, 96] on button "報表及分析" at bounding box center [46, 92] width 84 height 24
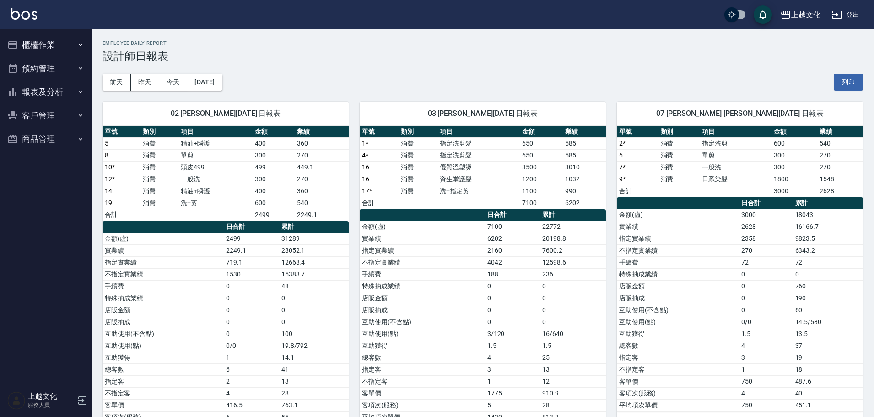
click at [39, 96] on button "報表及分析" at bounding box center [46, 92] width 84 height 24
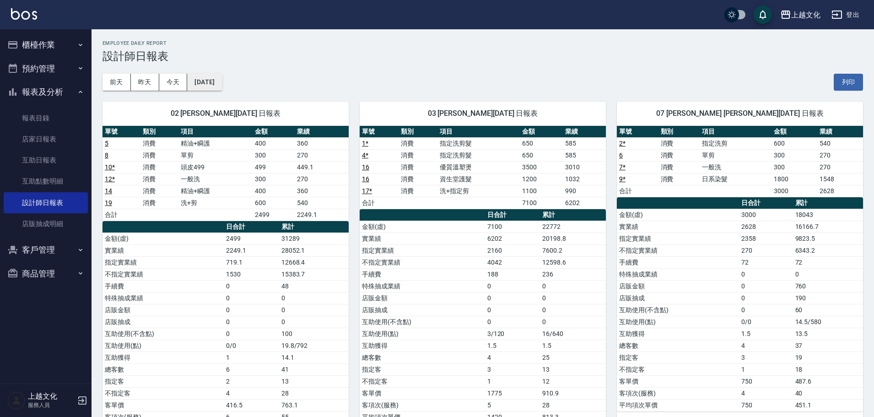
click at [207, 89] on button "[DATE]" at bounding box center [204, 82] width 35 height 17
click at [222, 84] on button "[DATE]" at bounding box center [204, 82] width 35 height 17
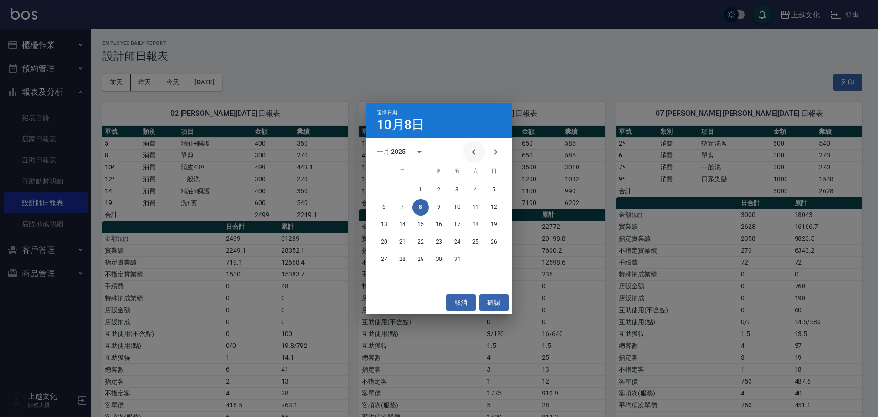
click at [475, 151] on icon "Previous month" at bounding box center [473, 151] width 11 height 11
click at [33, 44] on div "選擇日期 [DATE] 九月 2025 一 二 三 四 五 六 日 1 2 3 4 5 6 7 8 9 10 11 12 13 14 15 16 17 18 …" at bounding box center [439, 208] width 878 height 417
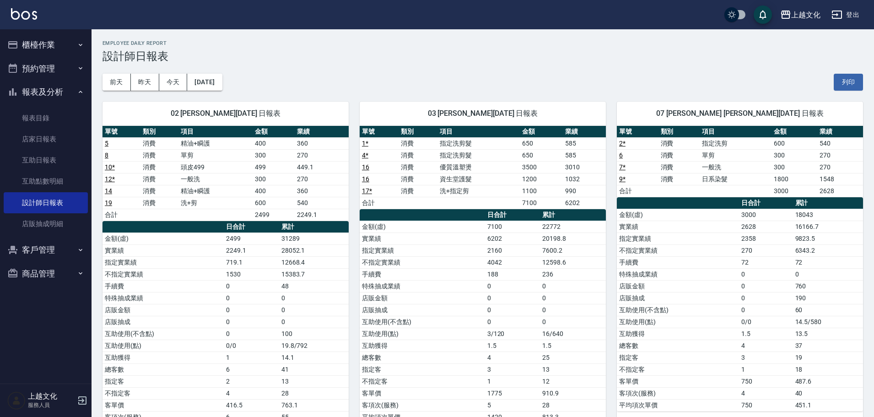
click at [32, 39] on button "櫃檯作業" at bounding box center [46, 45] width 84 height 24
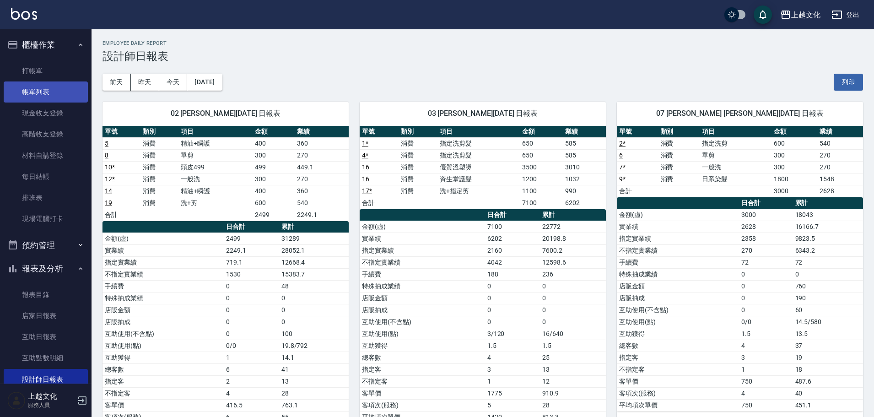
click at [39, 83] on link "帳單列表" at bounding box center [46, 91] width 84 height 21
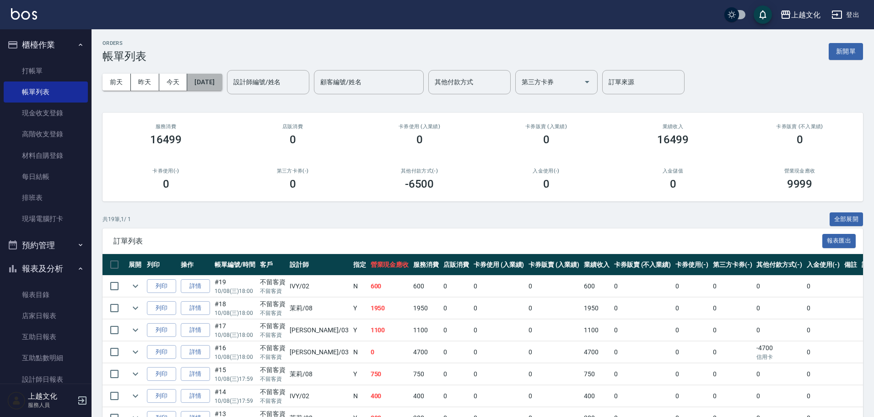
click at [222, 88] on button "[DATE]" at bounding box center [204, 82] width 35 height 17
click at [218, 85] on button "[DATE]" at bounding box center [204, 82] width 35 height 17
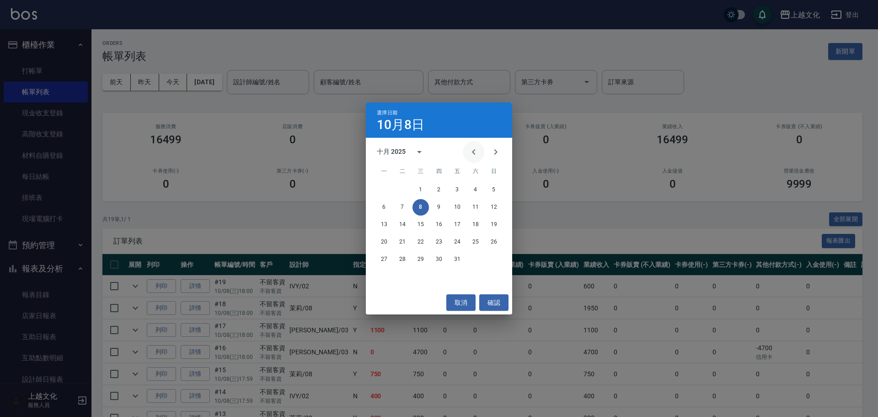
click at [478, 154] on icon "Previous month" at bounding box center [473, 151] width 11 height 11
click at [445, 204] on button "11" at bounding box center [439, 207] width 16 height 16
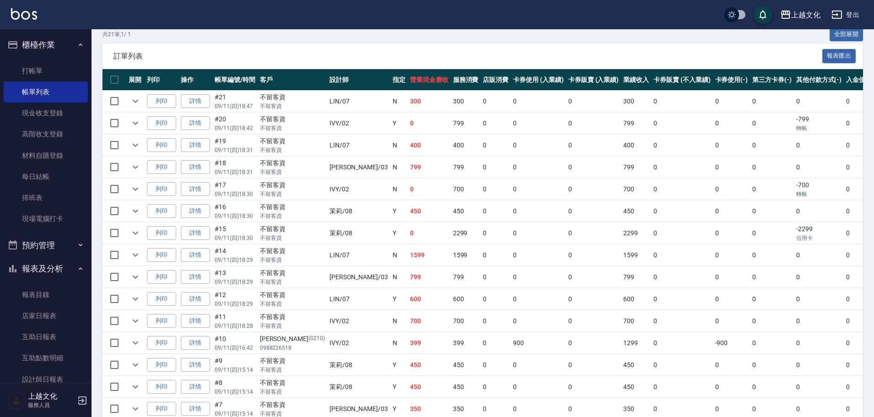
scroll to position [172, 0]
